Goal: Information Seeking & Learning: Learn about a topic

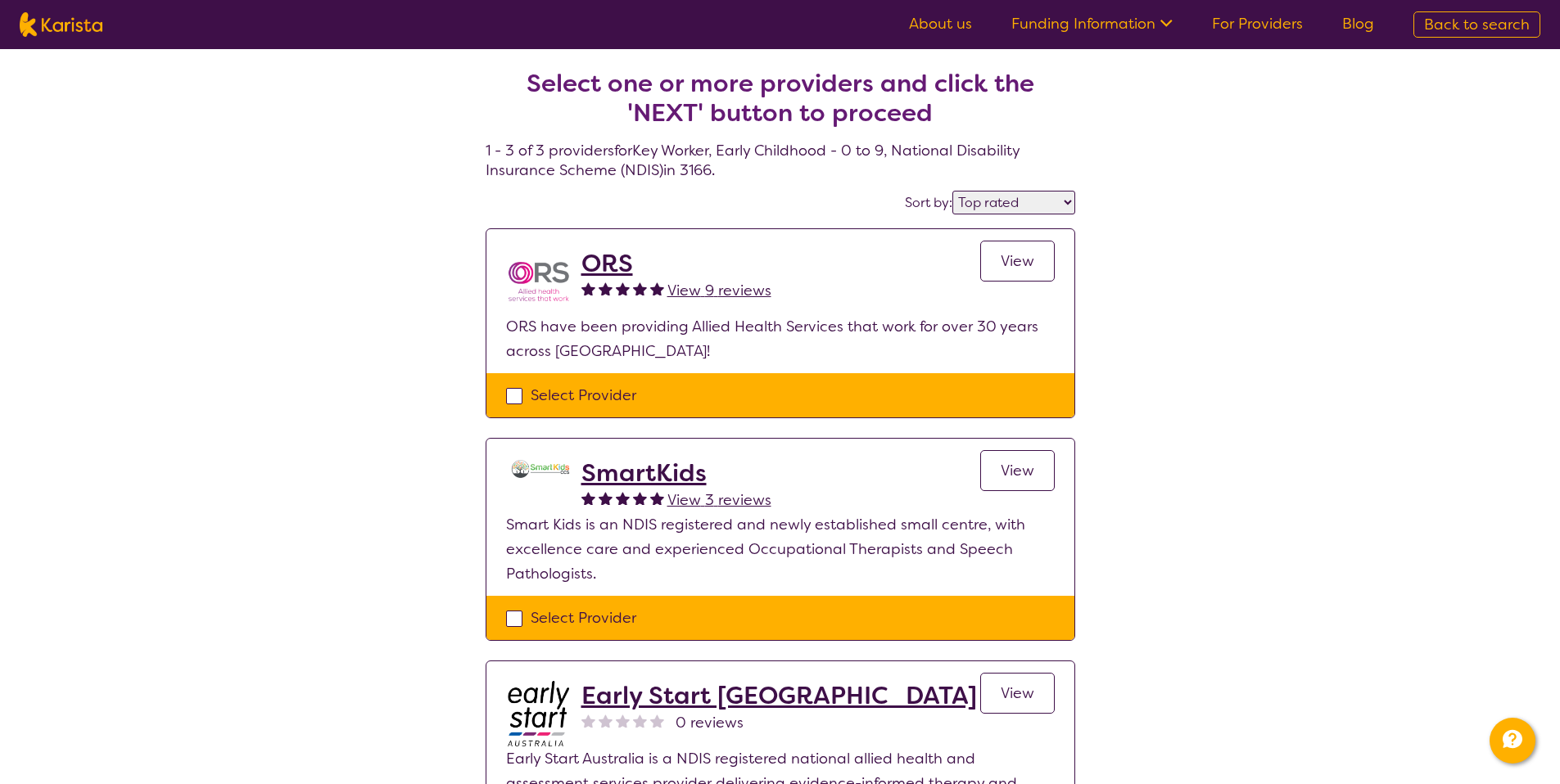
click at [1003, 204] on select "Highly reviewed Top rated" at bounding box center [1013, 202] width 123 height 24
click at [953, 190] on select "Highly reviewed Top rated" at bounding box center [1013, 202] width 123 height 24
click at [1003, 204] on select "Highly reviewed Top rated" at bounding box center [1013, 202] width 123 height 24
select select "highly_reviewed"
click at [953, 190] on select "Highly reviewed Top rated" at bounding box center [1013, 202] width 123 height 24
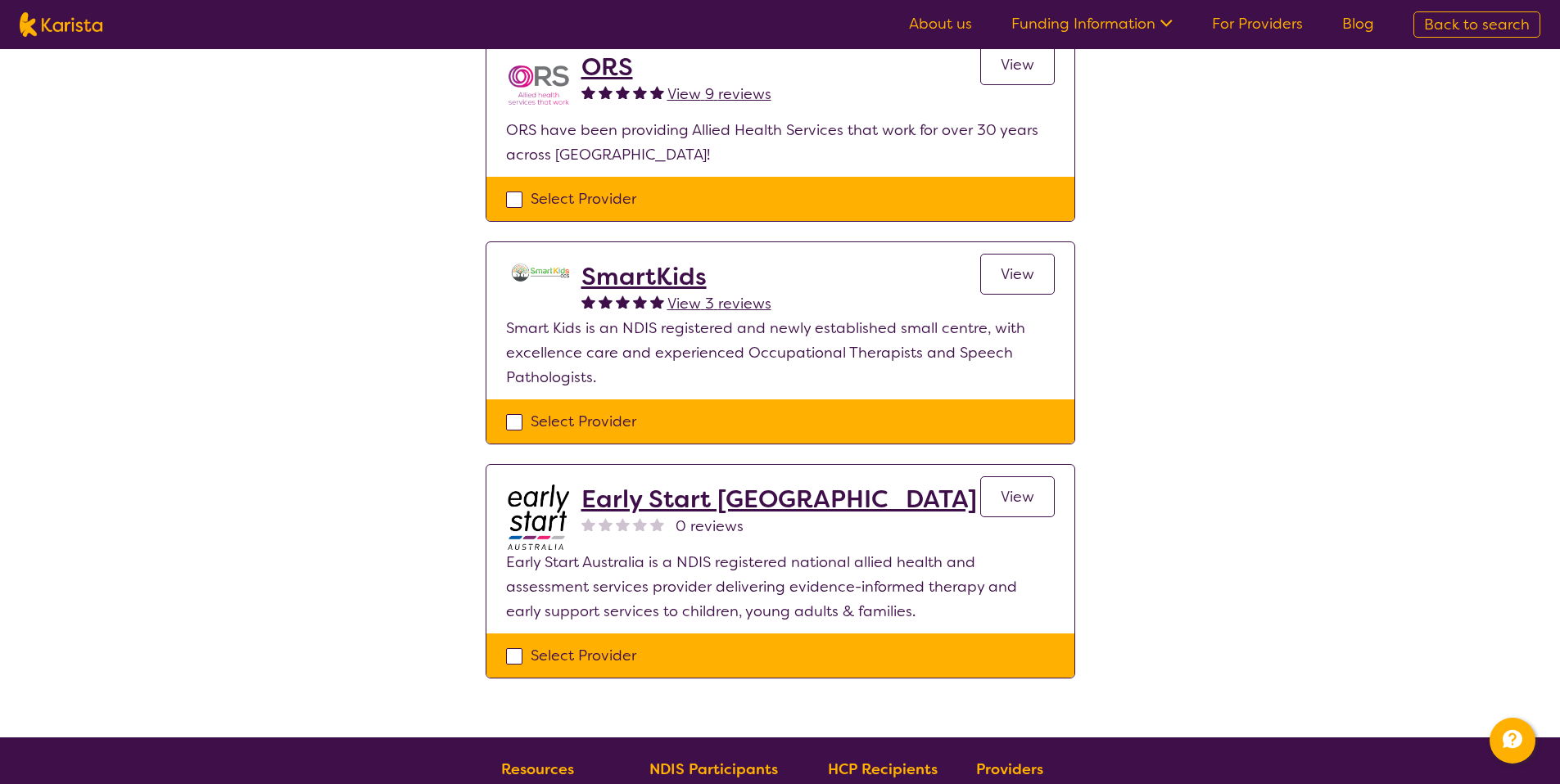
scroll to position [186, 0]
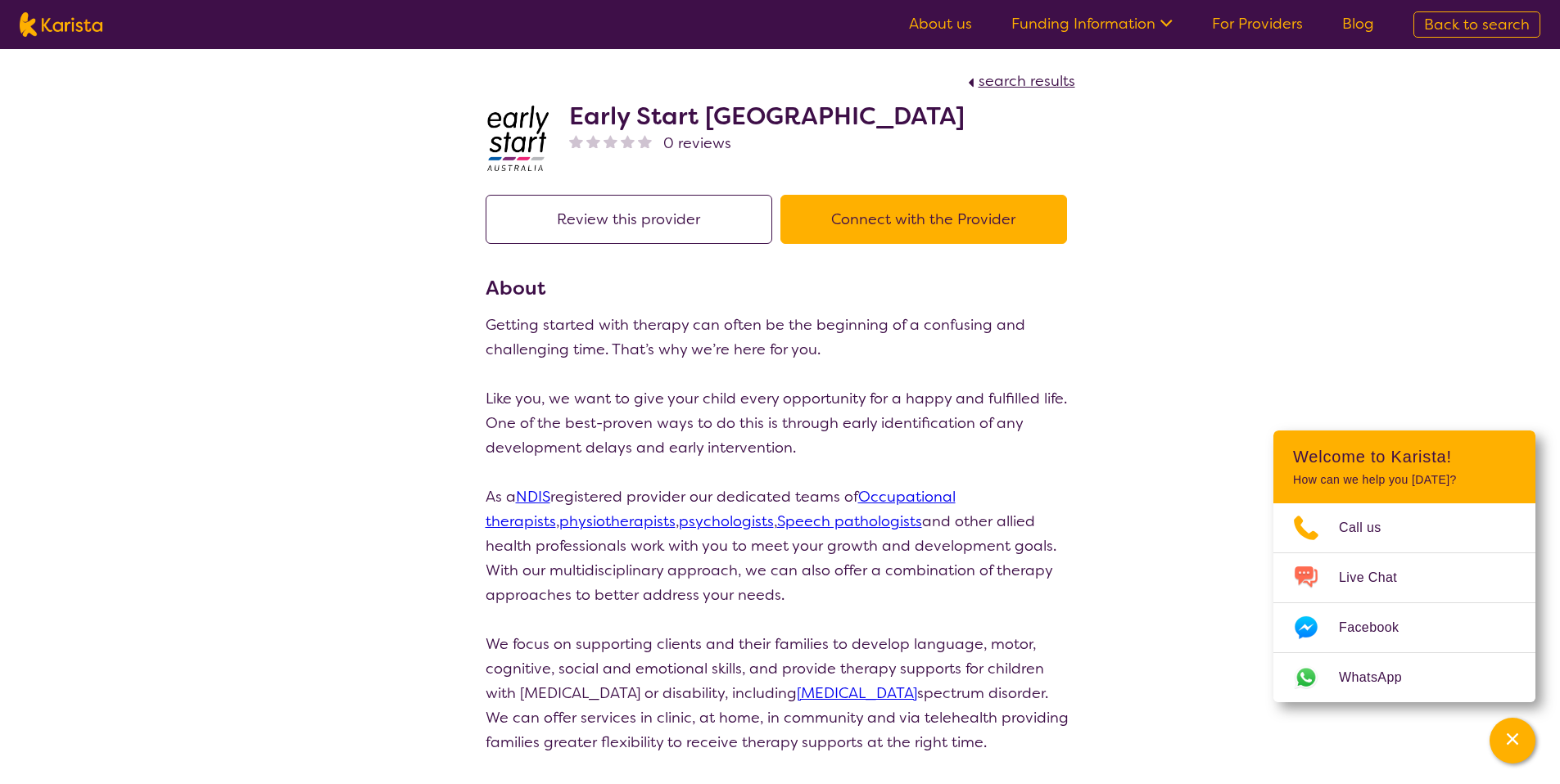
click at [901, 214] on button "Connect with the Provider" at bounding box center [923, 219] width 287 height 49
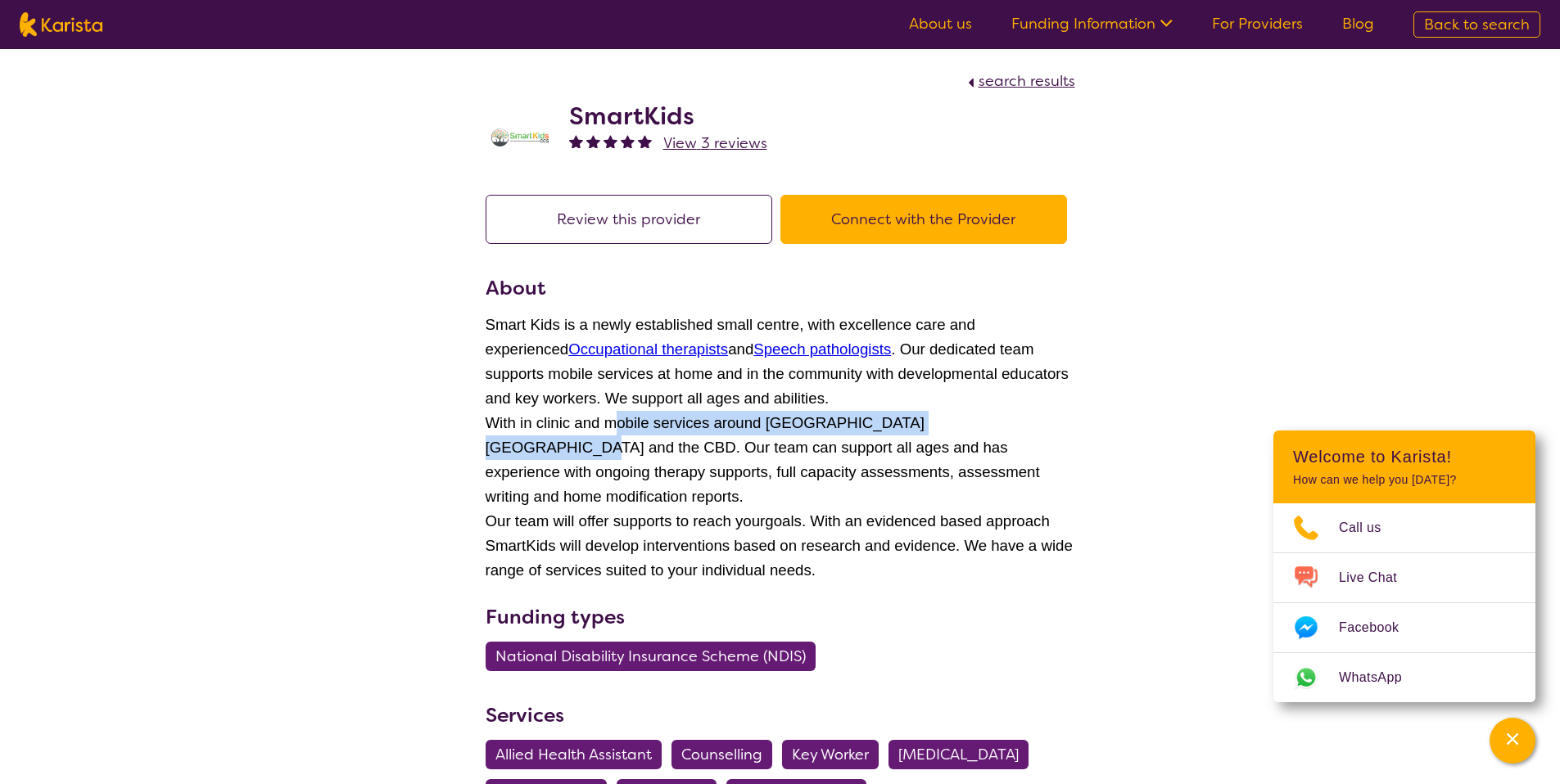
drag, startPoint x: 1006, startPoint y: 420, endPoint x: 615, endPoint y: 429, distance: 391.1
click at [615, 429] on span "With in clinic and mobile services around [GEOGRAPHIC_DATA] [GEOGRAPHIC_DATA] a…" at bounding box center [763, 460] width 554 height 91
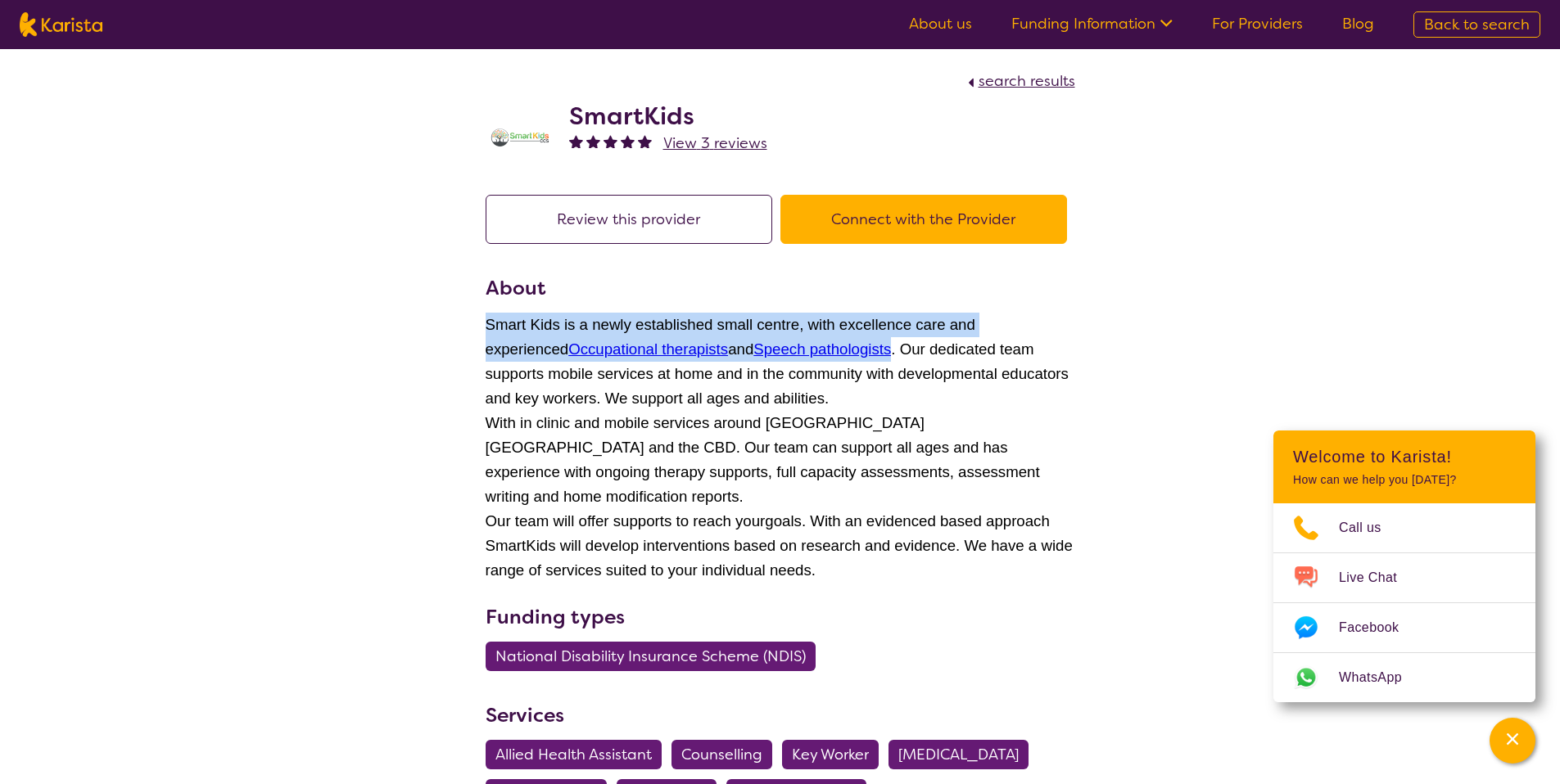
drag, startPoint x: 489, startPoint y: 320, endPoint x: 814, endPoint y: 351, distance: 326.5
click at [814, 351] on span "Smart Kids is a newly established small centre, with excellence care and experi…" at bounding box center [777, 361] width 583 height 91
copy span "Smart Kids is a newly established small centre, with excellence care and experi…"
